Goal: Information Seeking & Learning: Find specific fact

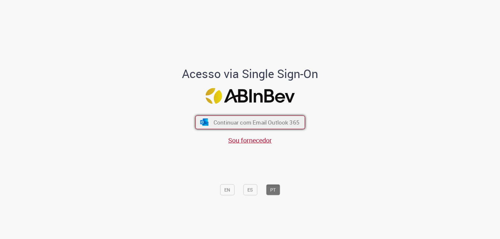
click at [246, 124] on span "Continuar com Email Outlook 365" at bounding box center [256, 122] width 86 height 7
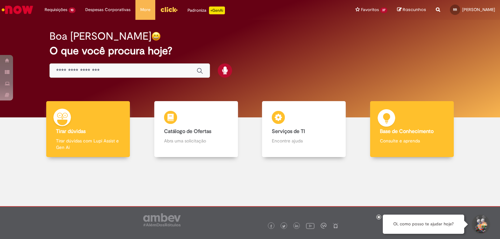
click at [387, 132] on b "Base de Conhecimento" at bounding box center [407, 131] width 54 height 7
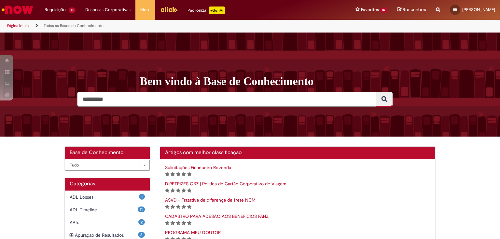
click at [172, 101] on input "Pesquisar" at bounding box center [226, 99] width 299 height 15
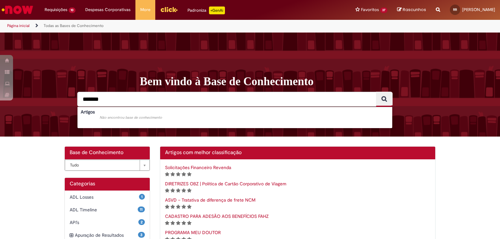
type input "*******"
click at [376, 92] on button "Pesquisar" at bounding box center [384, 99] width 17 height 15
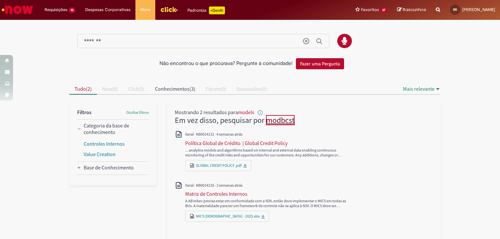
click at [277, 121] on link "modbcst" at bounding box center [280, 120] width 29 height 10
